Goal: Communication & Community: Answer question/provide support

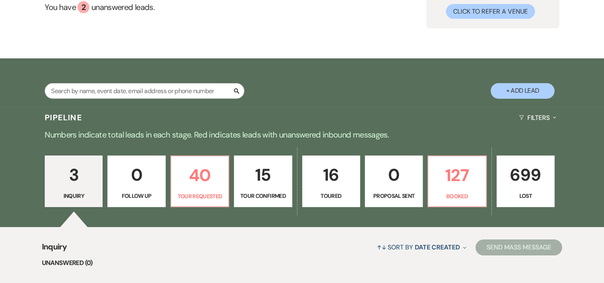
scroll to position [105, 0]
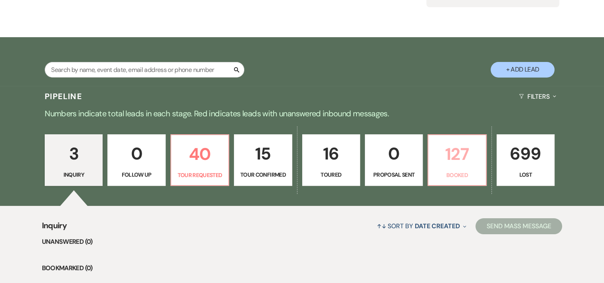
click at [445, 150] on p "127" at bounding box center [457, 154] width 48 height 27
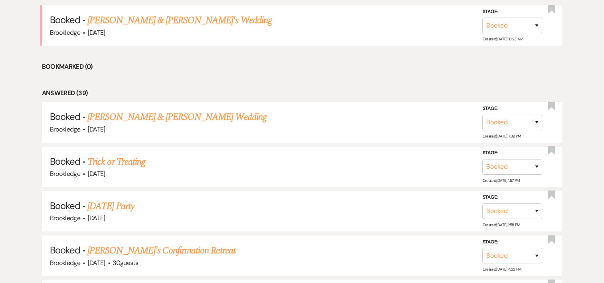
scroll to position [195, 0]
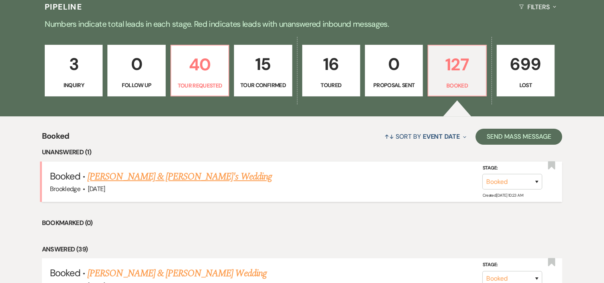
click at [172, 174] on link "[PERSON_NAME] & [PERSON_NAME]'s Wedding" at bounding box center [179, 176] width 185 height 14
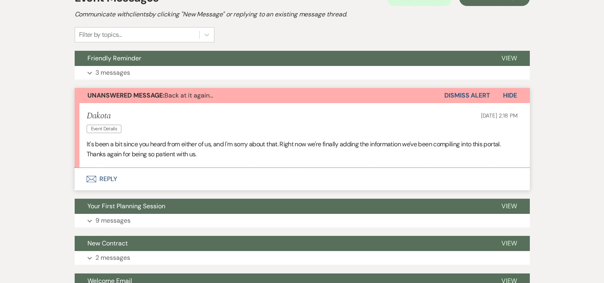
scroll to position [180, 0]
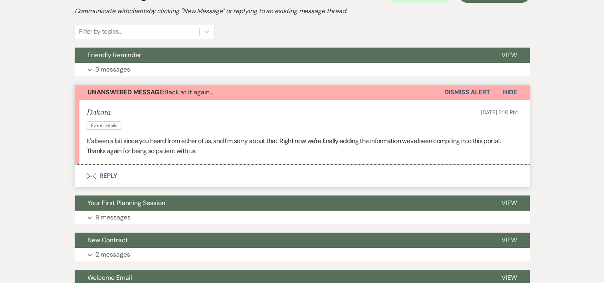
click at [110, 179] on button "Envelope Reply" at bounding box center [302, 176] width 455 height 22
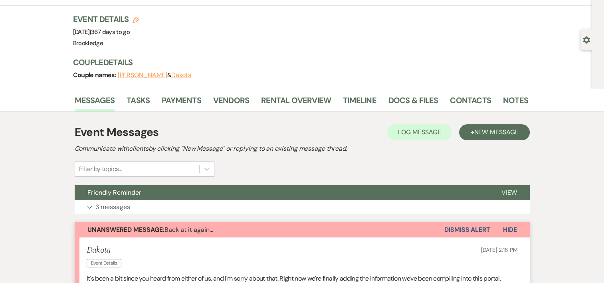
scroll to position [60, 0]
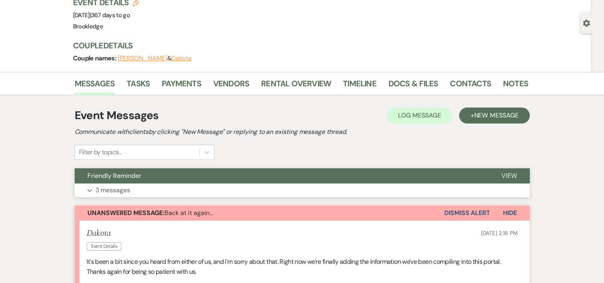
click at [115, 195] on button "Expand 3 messages" at bounding box center [302, 190] width 455 height 14
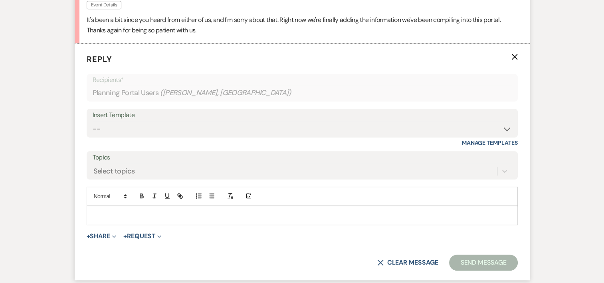
scroll to position [513, 0]
click at [256, 224] on div at bounding box center [302, 216] width 431 height 18
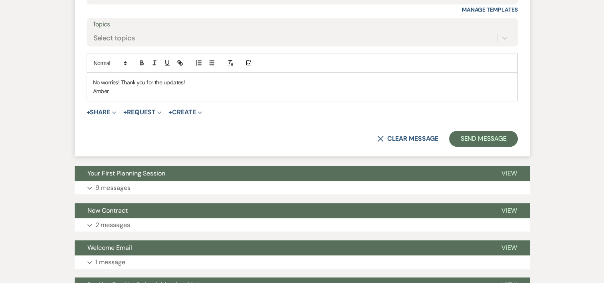
scroll to position [659, 0]
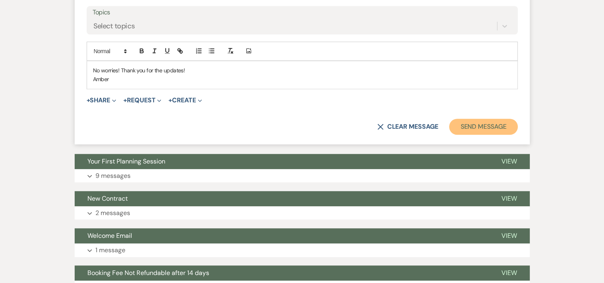
click at [460, 126] on button "Send Message" at bounding box center [483, 127] width 68 height 16
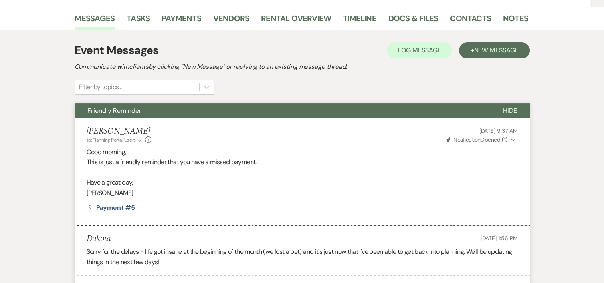
scroll to position [0, 0]
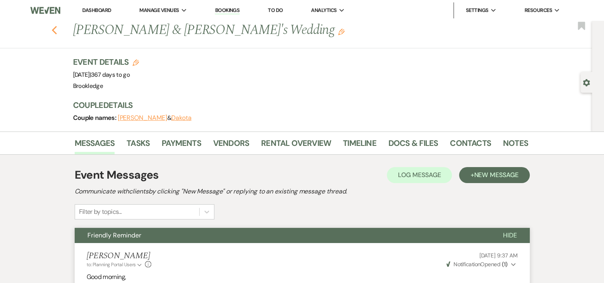
click at [57, 32] on use "button" at bounding box center [54, 30] width 5 height 9
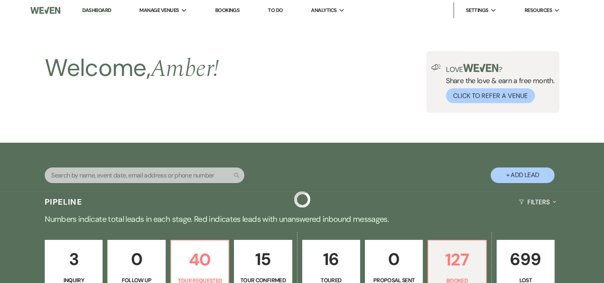
scroll to position [195, 0]
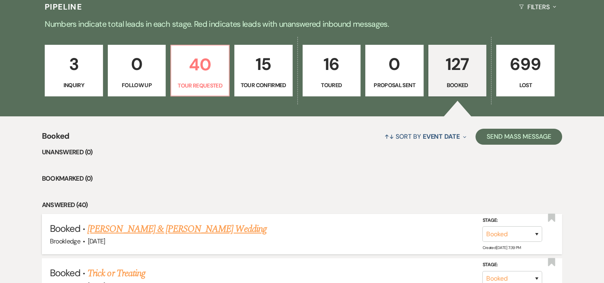
click at [206, 227] on link "[PERSON_NAME] & [PERSON_NAME] Wedding" at bounding box center [176, 229] width 179 height 14
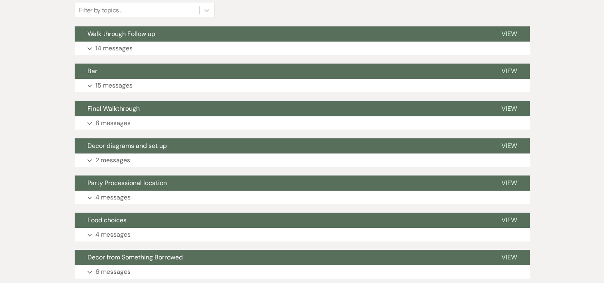
scroll to position [214, 0]
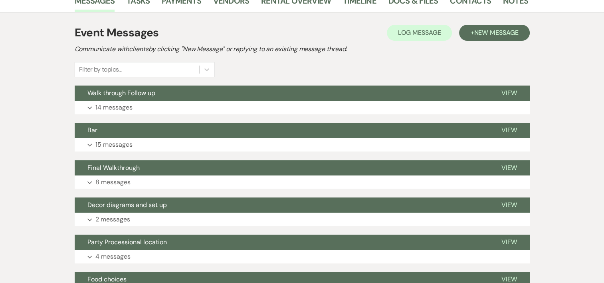
scroll to position [134, 0]
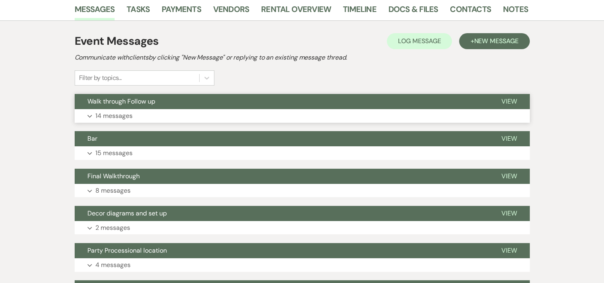
click at [110, 114] on p "14 messages" at bounding box center [113, 116] width 37 height 10
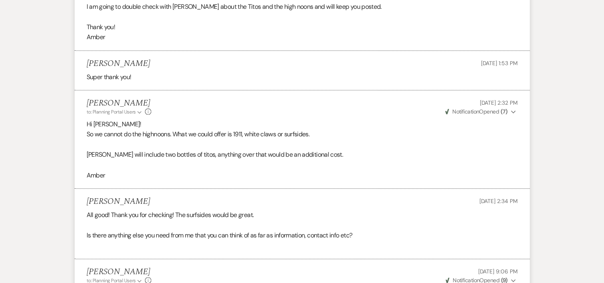
scroll to position [855, 0]
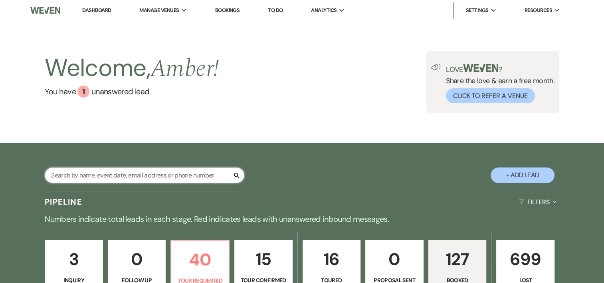
click at [160, 177] on input "text" at bounding box center [145, 175] width 200 height 16
type input "[PERSON_NAME]"
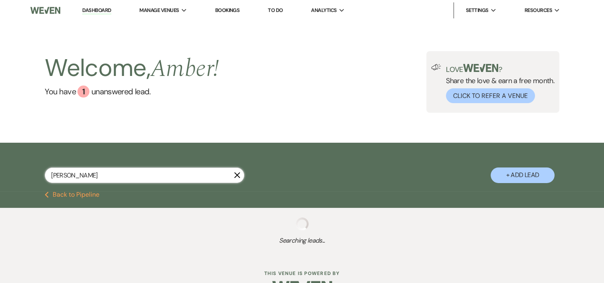
select select "8"
select select "6"
select select "8"
select select "5"
select select "8"
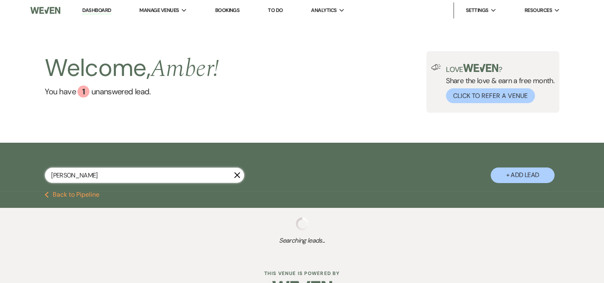
select select "5"
select select "8"
select select "5"
select select "8"
select select "5"
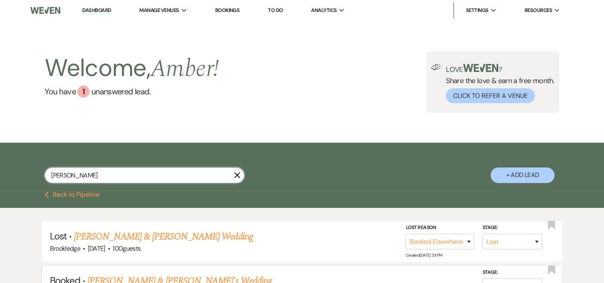
type input "[PERSON_NAME]"
click at [210, 280] on link "[PERSON_NAME] & [PERSON_NAME]'s Wedding" at bounding box center [179, 281] width 185 height 14
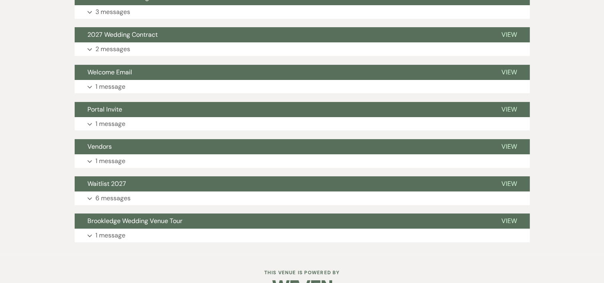
scroll to position [241, 0]
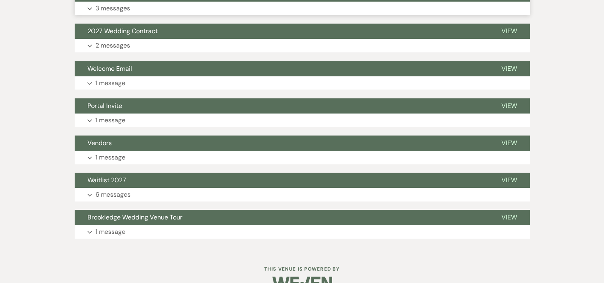
click at [118, 6] on p "3 messages" at bounding box center [112, 8] width 35 height 10
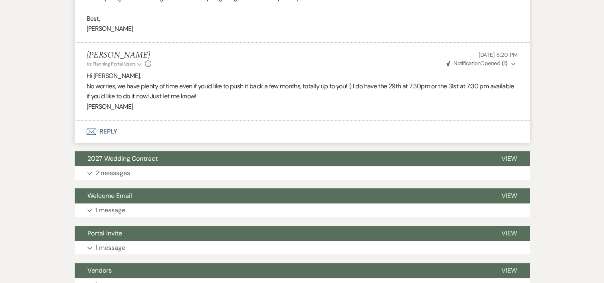
scroll to position [406, 0]
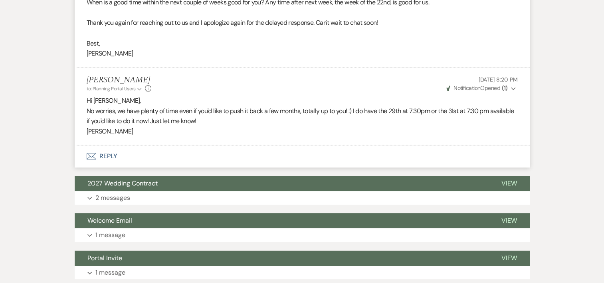
click at [107, 154] on button "Envelope Reply" at bounding box center [302, 156] width 455 height 22
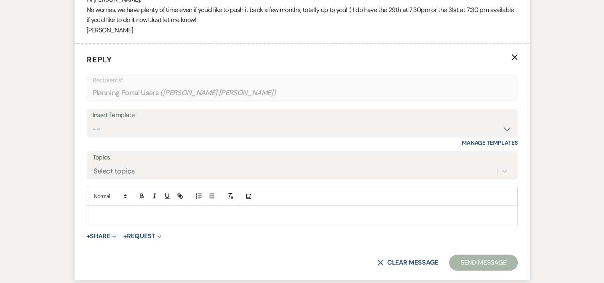
scroll to position [527, 0]
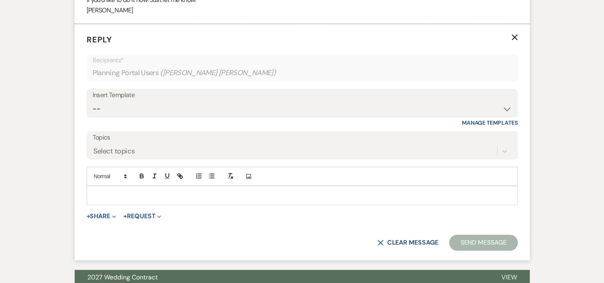
click at [373, 197] on p at bounding box center [302, 195] width 419 height 9
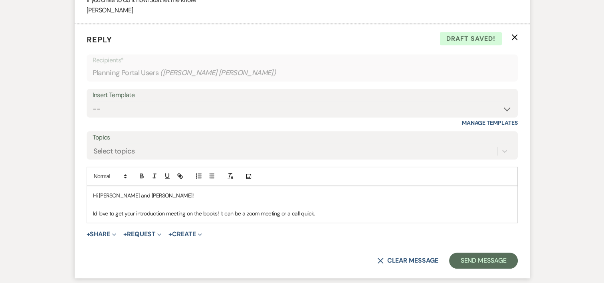
click at [288, 213] on p "Id love to get your introduction meeting on the books! It can be a zoom meeting…" at bounding box center [302, 213] width 419 height 9
click at [350, 218] on div "Hi [PERSON_NAME] and [PERSON_NAME]! Id love to get your introduction meeting on…" at bounding box center [302, 204] width 431 height 36
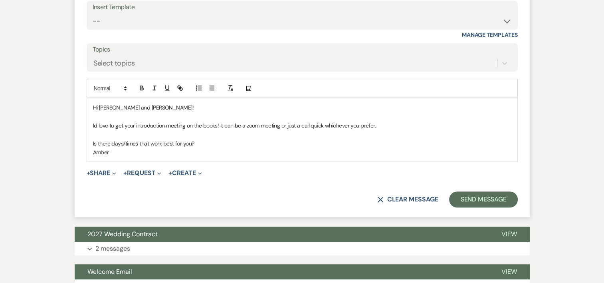
scroll to position [616, 0]
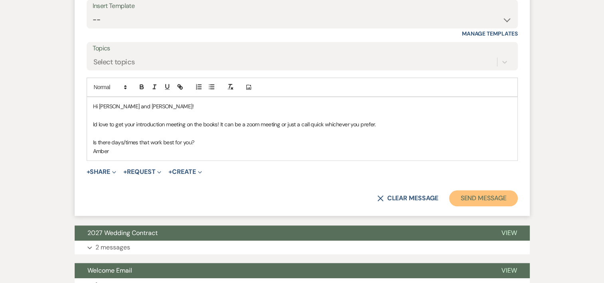
click at [479, 193] on button "Send Message" at bounding box center [483, 198] width 68 height 16
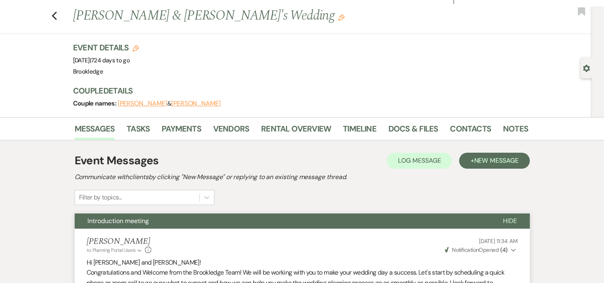
scroll to position [0, 0]
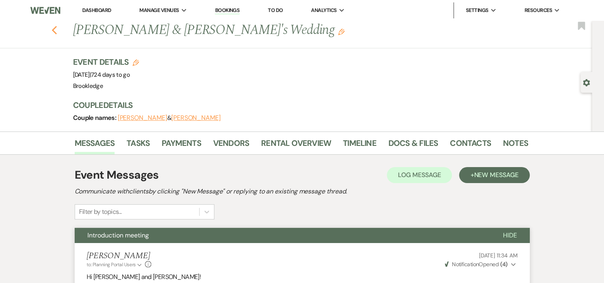
click at [58, 30] on icon "Previous" at bounding box center [55, 31] width 6 height 10
select select "8"
select select "6"
select select "8"
select select "5"
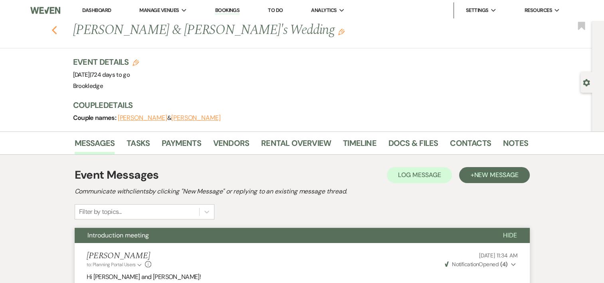
select select "8"
select select "5"
select select "8"
select select "5"
select select "8"
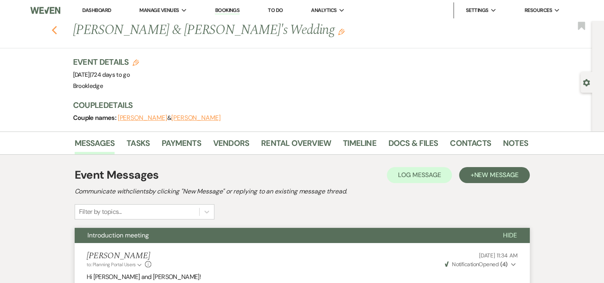
select select "5"
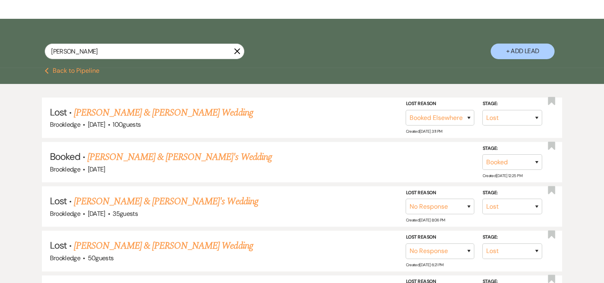
scroll to position [174, 0]
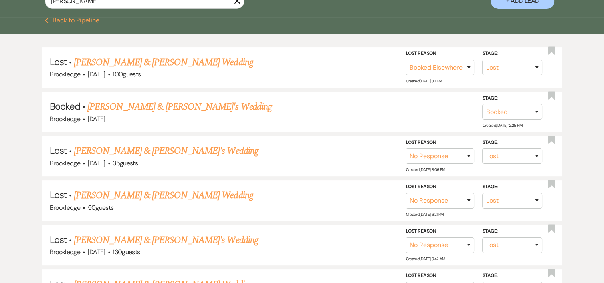
click at [51, 18] on button "Previous Back to Pipeline" at bounding box center [72, 20] width 55 height 6
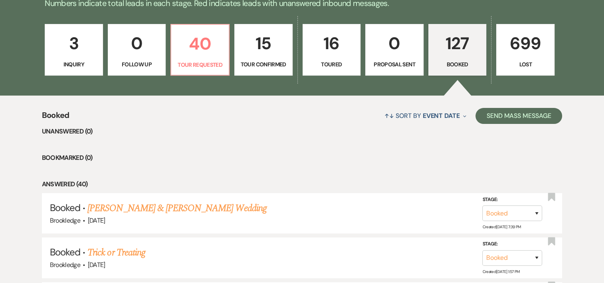
scroll to position [222, 0]
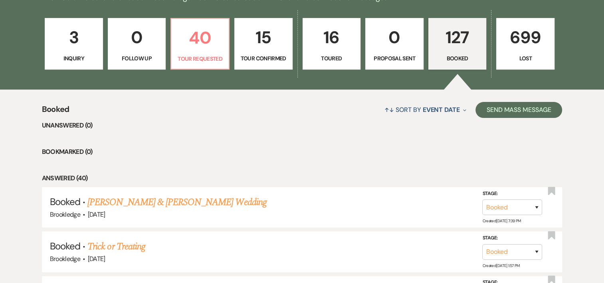
click at [78, 42] on p "3" at bounding box center [74, 37] width 48 height 27
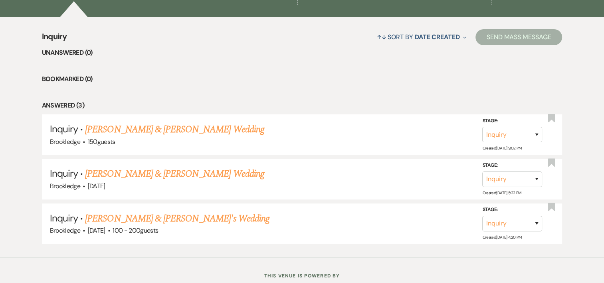
scroll to position [185, 0]
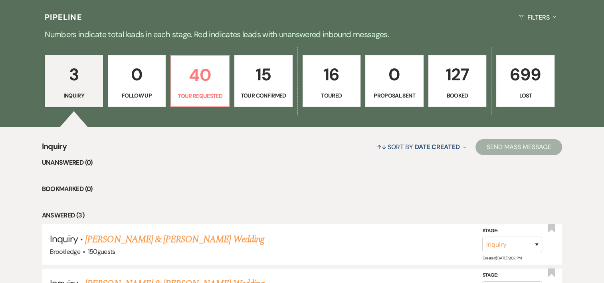
click at [446, 52] on div "3 Inquiry 0 Follow Up 40 Tour Requested 15 Tour Confirmed 16 Toured 0 Proposal …" at bounding box center [302, 86] width 575 height 81
click at [458, 86] on p "127" at bounding box center [458, 74] width 48 height 27
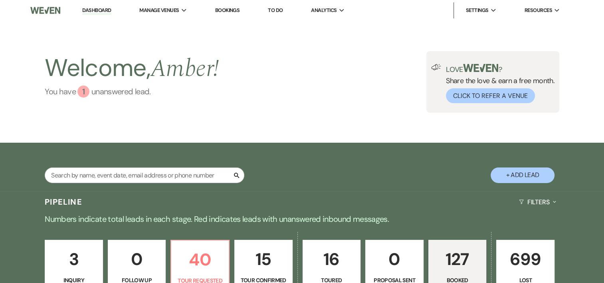
click at [83, 93] on div "1" at bounding box center [83, 91] width 12 height 12
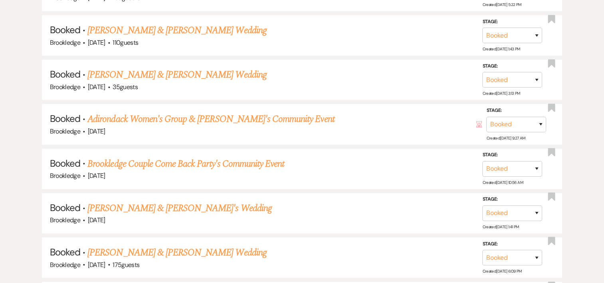
scroll to position [143, 0]
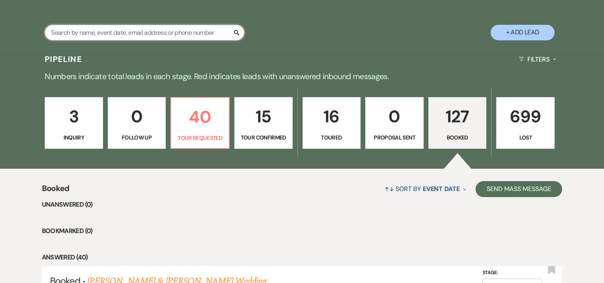
click at [136, 31] on input "text" at bounding box center [145, 33] width 200 height 16
type input "[PERSON_NAME]"
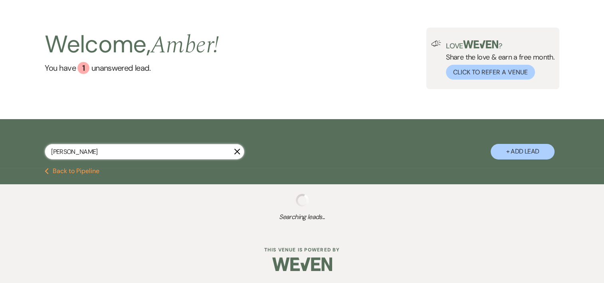
scroll to position [143, 0]
select select "2"
select select "8"
select select "5"
select select "8"
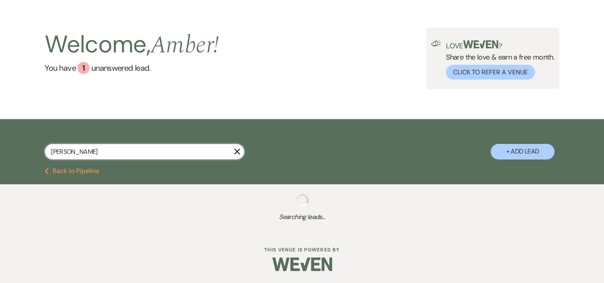
select select "5"
select select "4"
select select "8"
select select "5"
select select "8"
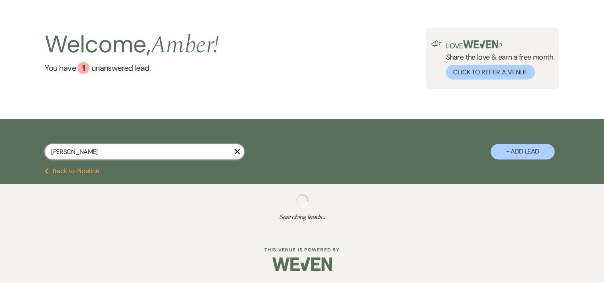
select select "5"
select select "8"
select select "5"
select select "8"
select select "5"
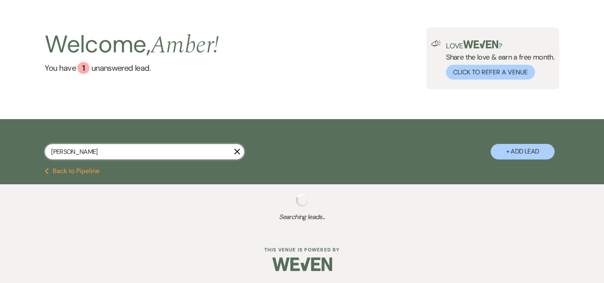
select select "8"
select select "5"
select select "8"
select select "5"
select select "8"
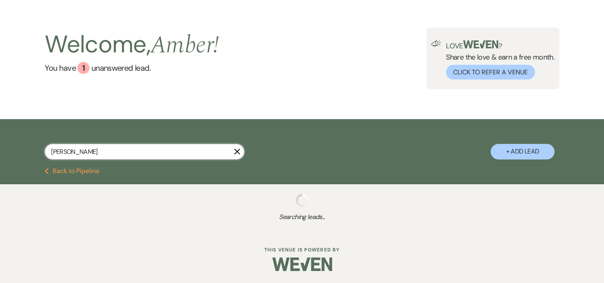
select select "5"
select select "8"
select select "5"
select select "8"
select select "5"
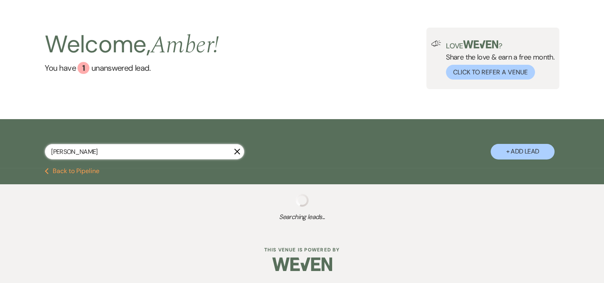
select select "8"
select select "5"
select select "8"
select select "7"
select select "8"
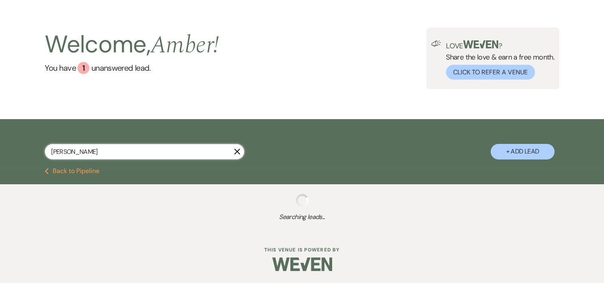
select select "5"
select select "8"
select select "5"
select select "8"
select select "5"
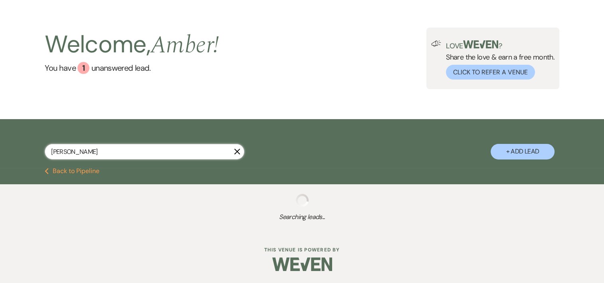
select select "8"
select select "5"
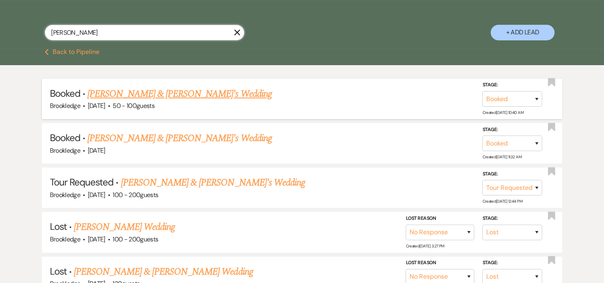
type input "[PERSON_NAME]"
click at [155, 90] on link "[PERSON_NAME] & [PERSON_NAME]'s Wedding" at bounding box center [179, 94] width 185 height 14
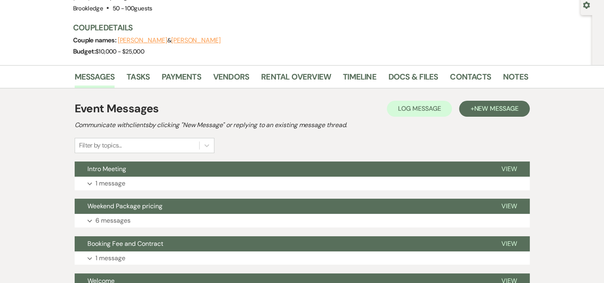
scroll to position [81, 0]
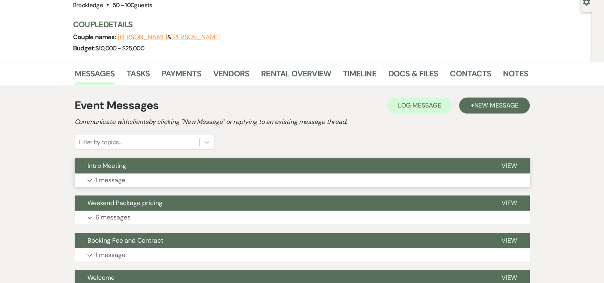
click at [117, 179] on p "1 message" at bounding box center [110, 180] width 30 height 10
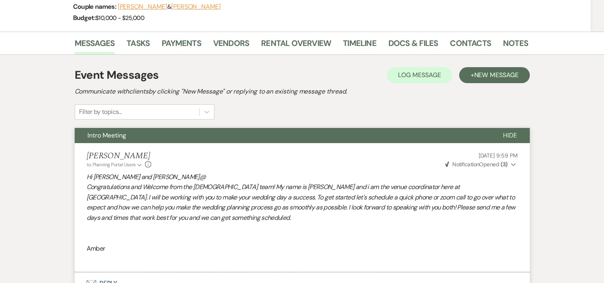
scroll to position [0, 0]
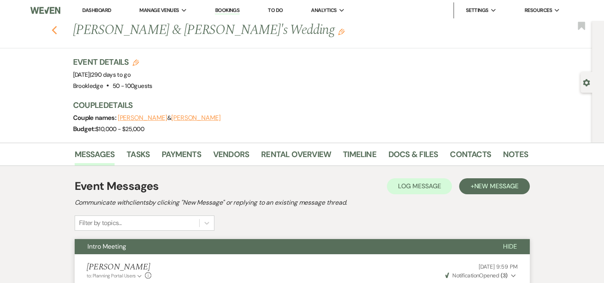
click at [58, 34] on icon "Previous" at bounding box center [55, 31] width 6 height 10
select select "2"
select select "8"
select select "5"
select select "8"
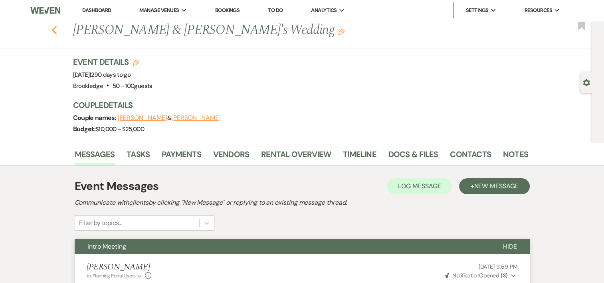
select select "5"
select select "4"
select select "8"
select select "5"
select select "8"
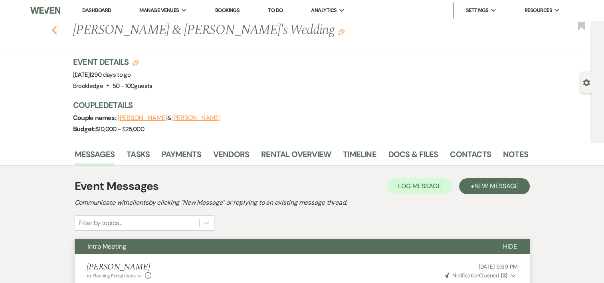
select select "5"
select select "8"
select select "5"
select select "8"
select select "5"
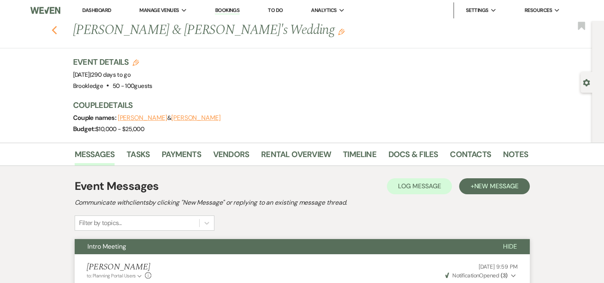
select select "8"
select select "5"
select select "8"
select select "5"
select select "8"
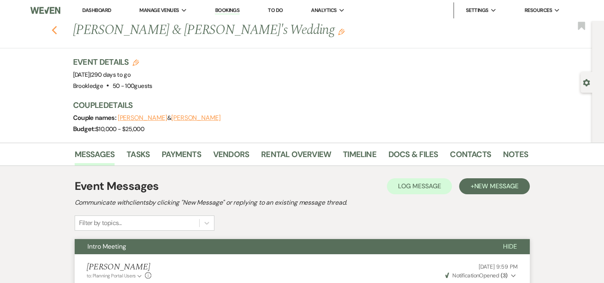
select select "5"
select select "8"
select select "5"
select select "8"
select select "5"
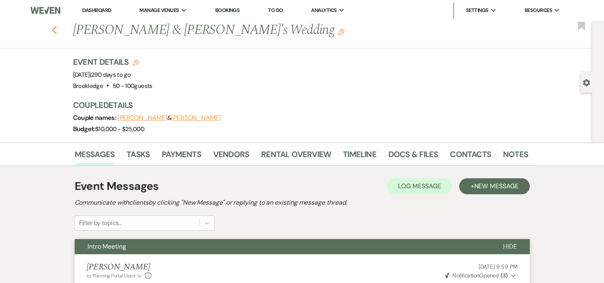
select select "8"
select select "5"
select select "8"
select select "7"
select select "8"
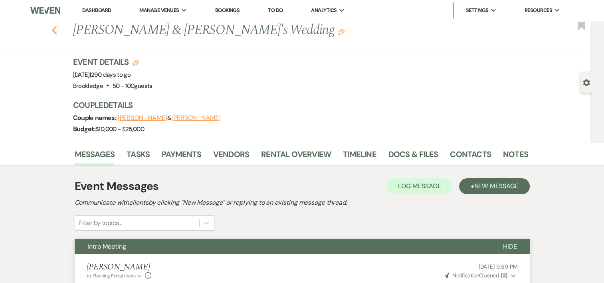
select select "5"
select select "8"
select select "5"
select select "8"
select select "5"
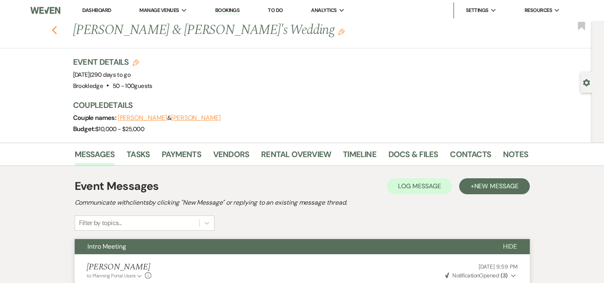
select select "8"
select select "5"
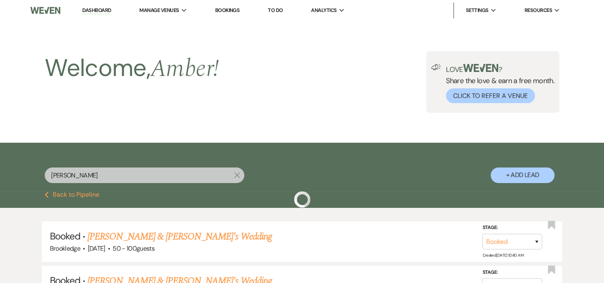
scroll to position [143, 0]
